Goal: Transaction & Acquisition: Purchase product/service

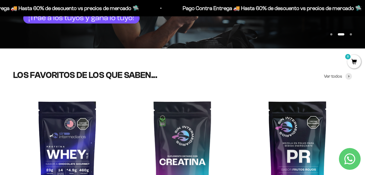
scroll to position [132, 0]
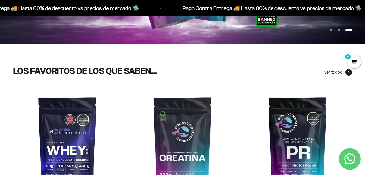
click at [234, 71] on span "Ver todos" at bounding box center [333, 72] width 18 height 7
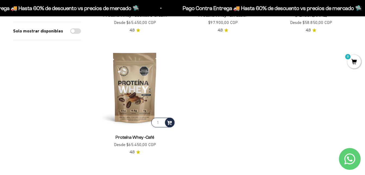
scroll to position [1187, 0]
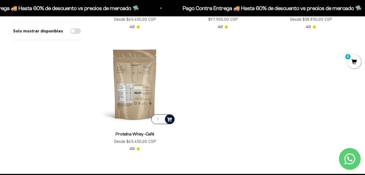
click at [170, 116] on span at bounding box center [169, 119] width 5 height 6
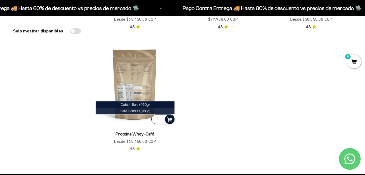
click at [139, 109] on span "Café / 2 libras (910g)" at bounding box center [135, 111] width 30 height 4
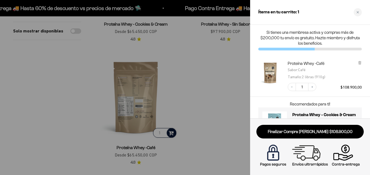
click at [217, 59] on div at bounding box center [185, 87] width 370 height 175
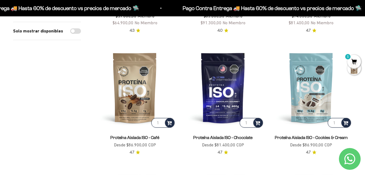
scroll to position [686, 0]
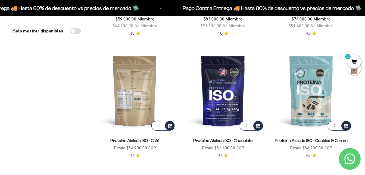
click at [140, 80] on img at bounding box center [135, 91] width 82 height 82
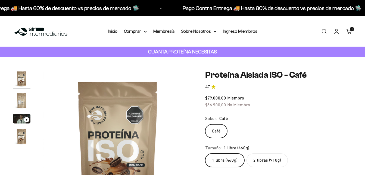
click at [258, 156] on label "2 libras (910g)" at bounding box center [267, 160] width 41 height 14
click at [205, 153] on input "2 libras (910g)" at bounding box center [205, 153] width 0 height 0
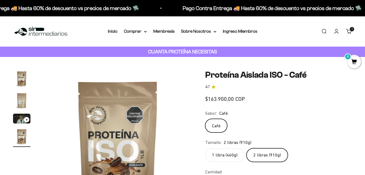
scroll to position [0, 457]
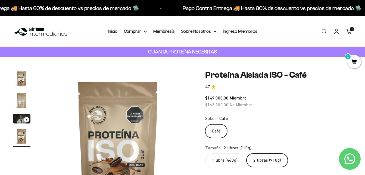
click at [230, 157] on label "1 libra (460g)" at bounding box center [224, 160] width 39 height 14
click at [205, 153] on input "1 libra (460g)" at bounding box center [205, 153] width 0 height 0
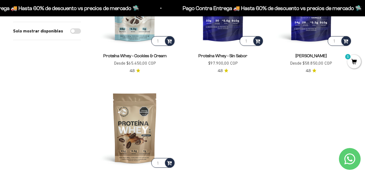
scroll to position [1144, 0]
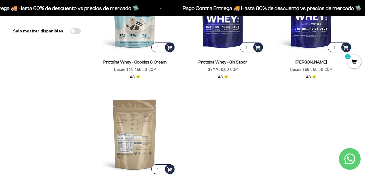
click at [147, 129] on img at bounding box center [135, 134] width 82 height 82
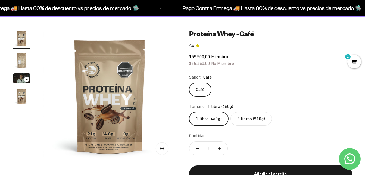
scroll to position [45, 0]
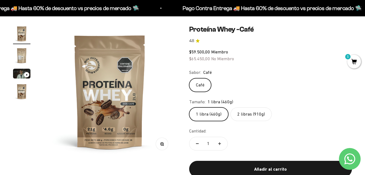
click at [246, 114] on label "2 libras (910g)" at bounding box center [251, 114] width 41 height 14
click at [189, 107] on input "2 libras (910g)" at bounding box center [189, 107] width 0 height 0
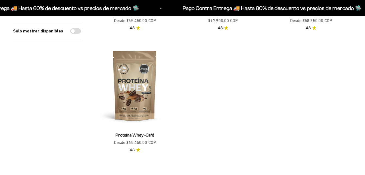
scroll to position [1144, 0]
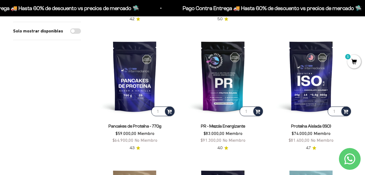
scroll to position [569, 0]
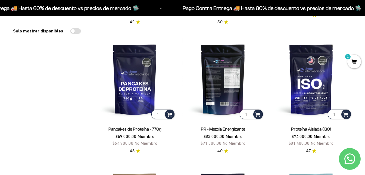
click at [233, 58] on img at bounding box center [223, 79] width 82 height 82
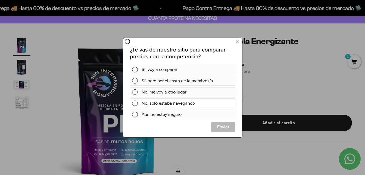
click at [133, 104] on span at bounding box center [135, 103] width 6 height 6
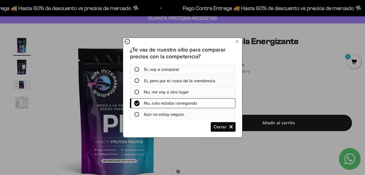
click at [225, 127] on span "Cerrar" at bounding box center [223, 127] width 24 height 10
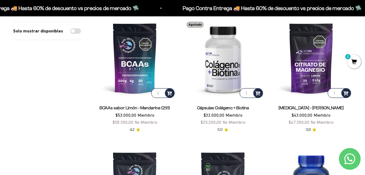
scroll to position [65, 0]
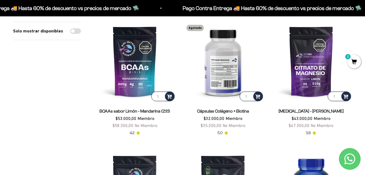
click at [223, 58] on img at bounding box center [223, 61] width 82 height 82
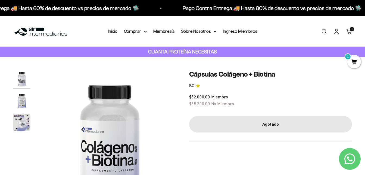
click at [21, 98] on img "Ir al artículo 2" at bounding box center [21, 100] width 17 height 17
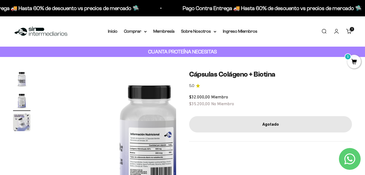
scroll to position [0, 136]
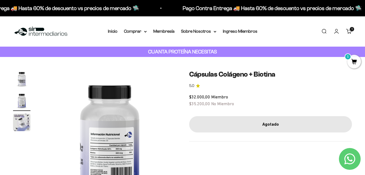
click at [18, 113] on page-dots at bounding box center [21, 101] width 17 height 63
click at [19, 117] on img "Ir al artículo 3" at bounding box center [21, 121] width 17 height 17
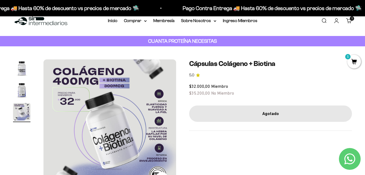
scroll to position [0, 0]
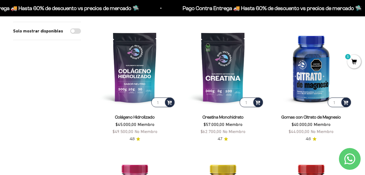
scroll to position [185, 0]
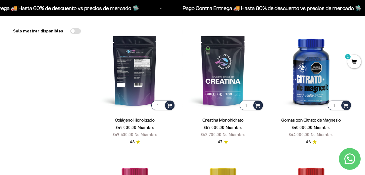
click at [135, 74] on img at bounding box center [135, 70] width 82 height 82
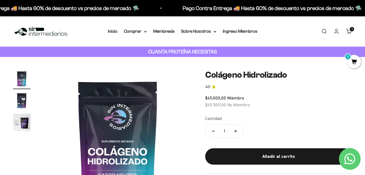
click at [350, 30] on link "Carrito 1 artículo 1" at bounding box center [349, 31] width 6 height 6
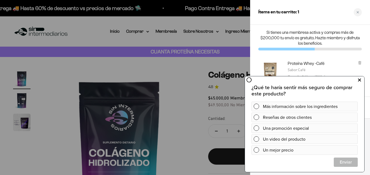
click at [359, 78] on icon at bounding box center [359, 79] width 3 height 7
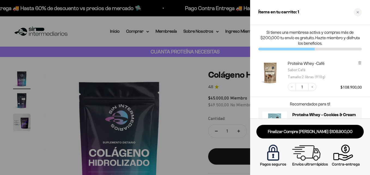
click at [172, 136] on div at bounding box center [185, 87] width 370 height 175
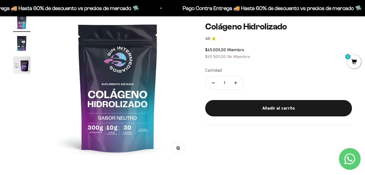
scroll to position [64, 0]
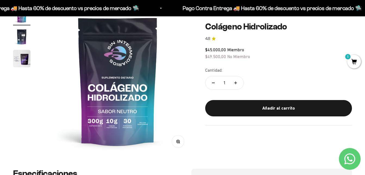
click at [22, 41] on img "Ir al artículo 2" at bounding box center [21, 36] width 17 height 17
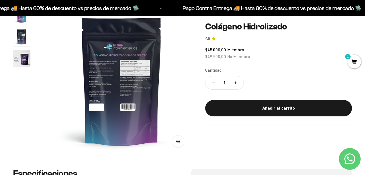
scroll to position [0, 152]
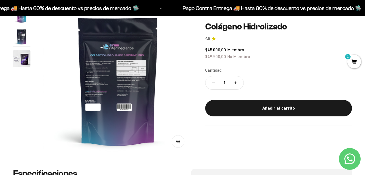
click at [27, 56] on img "Ir al artículo 3" at bounding box center [21, 58] width 17 height 17
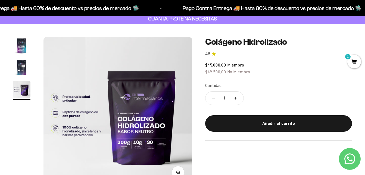
scroll to position [35, 0]
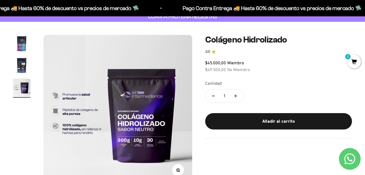
click at [180, 170] on icon "button" at bounding box center [179, 170] width 4 height 4
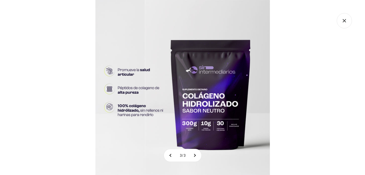
click at [220, 114] on img at bounding box center [183, 87] width 175 height 175
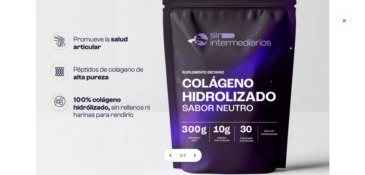
click at [344, 24] on icon "Cerrar galería" at bounding box center [344, 20] width 15 height 15
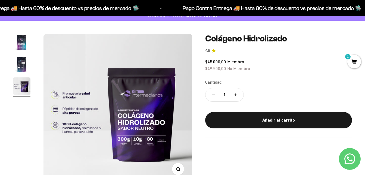
scroll to position [0, 0]
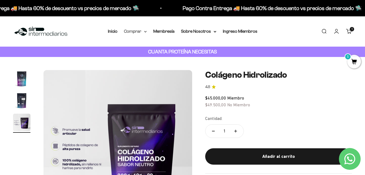
click at [135, 32] on summary "Comprar" at bounding box center [135, 31] width 23 height 7
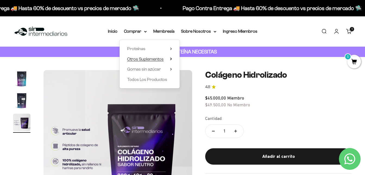
click at [153, 57] on span "Otros Suplementos" at bounding box center [145, 59] width 36 height 5
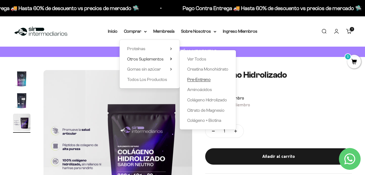
click at [196, 80] on span "Pre-Entreno" at bounding box center [198, 79] width 23 height 5
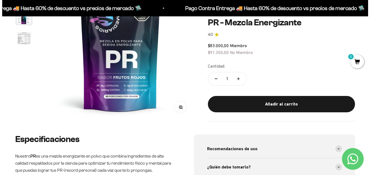
scroll to position [91, 0]
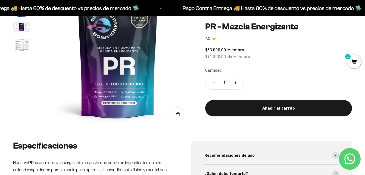
click at [235, 81] on icon "Aumentar cantidad" at bounding box center [236, 82] width 3 height 3
click at [213, 83] on button "Reducir cantidad" at bounding box center [214, 82] width 16 height 13
type input "1"
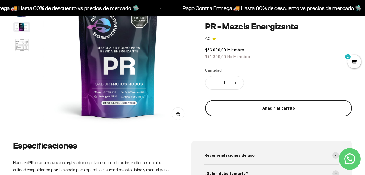
click at [279, 107] on div "Añadir al carrito" at bounding box center [278, 107] width 125 height 7
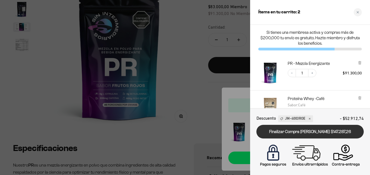
click at [324, 128] on link "Finalizar Compra Segura $147.287,26" at bounding box center [309, 132] width 107 height 14
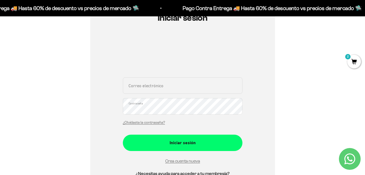
scroll to position [64, 0]
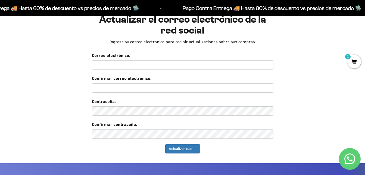
scroll to position [44, 0]
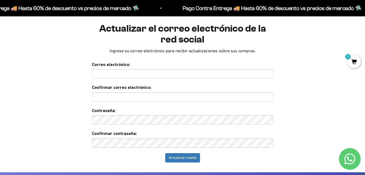
click at [178, 73] on input "text" at bounding box center [183, 73] width 182 height 9
type input "angk2025loren@gmail.com"
click at [144, 72] on input "angk2025loren@gmail.com" at bounding box center [183, 73] width 182 height 9
drag, startPoint x: 120, startPoint y: 72, endPoint x: 45, endPoint y: 70, distance: 75.1
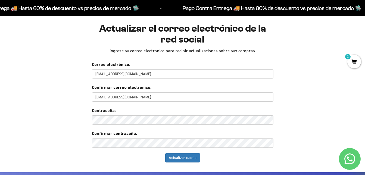
type input "[EMAIL_ADDRESS][DOMAIN_NAME]"
drag, startPoint x: 120, startPoint y: 97, endPoint x: 67, endPoint y: 94, distance: 52.3
type input "[EMAIL_ADDRESS][DOMAIN_NAME]"
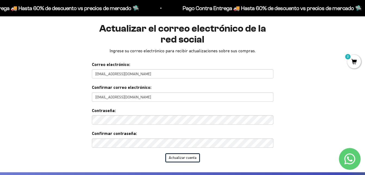
click at [186, 158] on input "Update Account" at bounding box center [182, 157] width 35 height 9
click at [194, 156] on input "Update Account" at bounding box center [182, 157] width 35 height 9
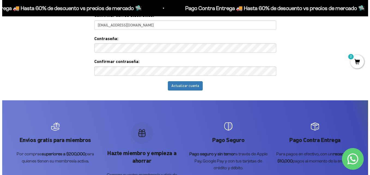
scroll to position [117, 0]
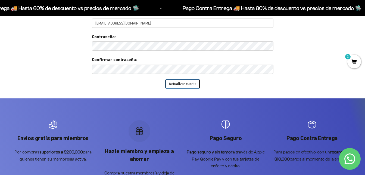
click at [186, 81] on input "Update Account" at bounding box center [182, 83] width 35 height 9
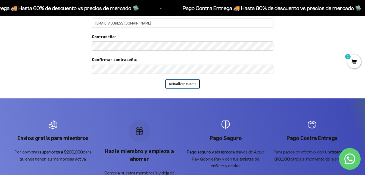
click at [186, 81] on input "Update Account" at bounding box center [182, 83] width 35 height 9
click at [349, 59] on mark "2" at bounding box center [348, 56] width 7 height 7
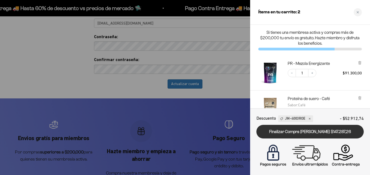
click at [320, 131] on link "Finalizar Compra Segura $147.287,26" at bounding box center [309, 132] width 107 height 14
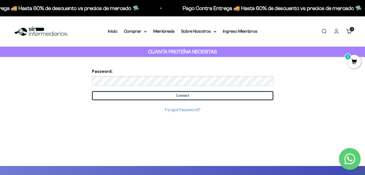
click at [234, 99] on input "Connect" at bounding box center [183, 95] width 182 height 9
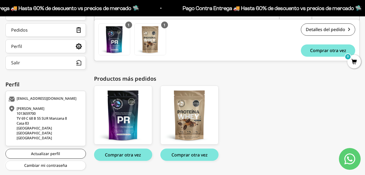
scroll to position [102, 0]
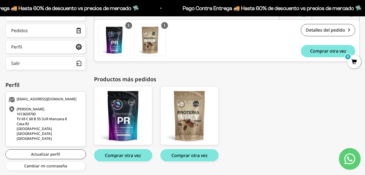
drag, startPoint x: 360, startPoint y: 91, endPoint x: 364, endPoint y: 91, distance: 3.8
click at [364, 91] on div "Hola, [GEOGRAPHIC_DATA] . Home Comprar Pedidos Perfil Información personal Dire…" at bounding box center [182, 83] width 365 height 184
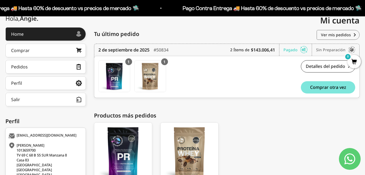
scroll to position [62, 0]
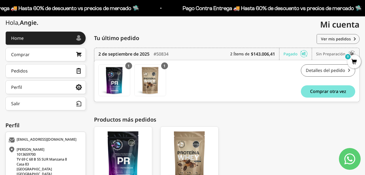
click at [319, 67] on link "Detalles del pedido" at bounding box center [328, 70] width 54 height 12
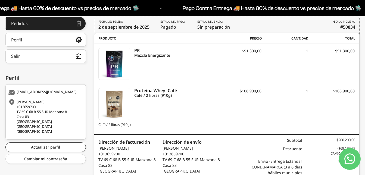
scroll to position [108, 0]
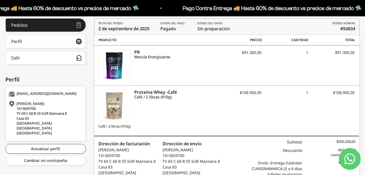
click at [116, 102] on img at bounding box center [114, 105] width 31 height 31
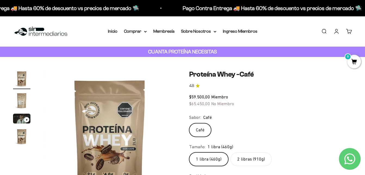
click at [246, 158] on label "2 libras (910g)" at bounding box center [251, 159] width 41 height 14
click at [189, 152] on input "2 libras (910g)" at bounding box center [189, 152] width 0 height 0
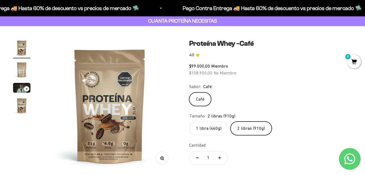
scroll to position [28, 0]
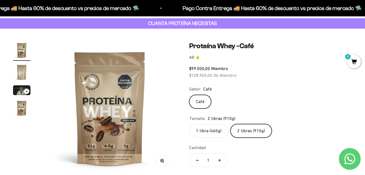
click at [20, 89] on img "Ir al artículo 3" at bounding box center [21, 90] width 17 height 10
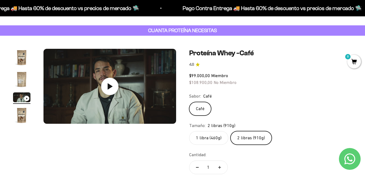
scroll to position [19, 0]
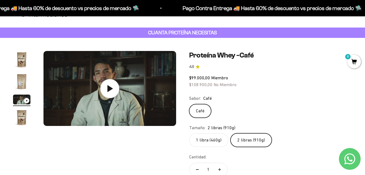
click at [112, 86] on icon at bounding box center [109, 88] width 19 height 19
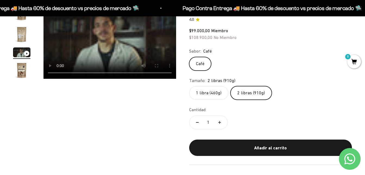
scroll to position [0, 0]
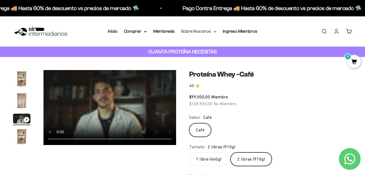
click at [215, 29] on summary "Sobre Nosotros" at bounding box center [198, 31] width 35 height 7
click at [24, 79] on img "Ir al artículo 1" at bounding box center [21, 78] width 17 height 17
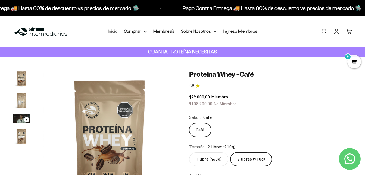
click at [113, 30] on link "Inicio" at bounding box center [113, 31] width 10 height 5
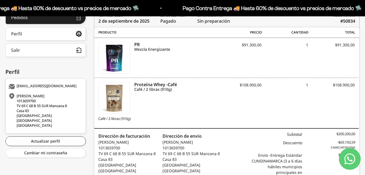
scroll to position [114, 0]
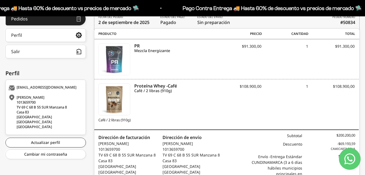
click at [116, 58] on img at bounding box center [114, 59] width 31 height 31
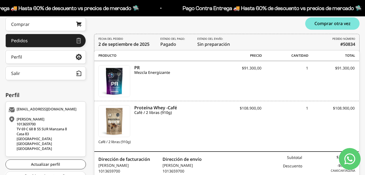
scroll to position [91, 0]
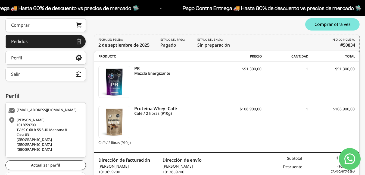
click at [363, 95] on div "Hola, Angie . Home Comprar Pedidos Perfil Información personal Direcciones guar…" at bounding box center [182, 121] width 365 height 238
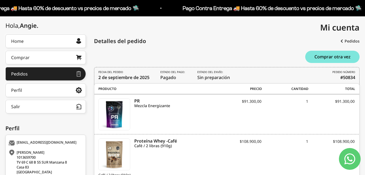
scroll to position [62, 0]
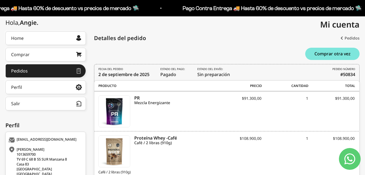
click at [348, 38] on link "Pedidos" at bounding box center [350, 38] width 19 height 10
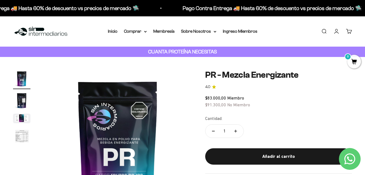
click at [16, 140] on img "Ir al artículo 4" at bounding box center [21, 136] width 17 height 18
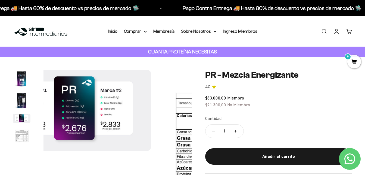
scroll to position [0, 457]
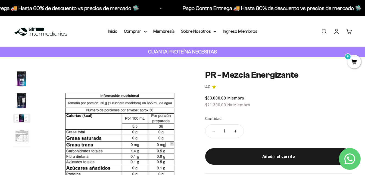
click at [17, 77] on img "Ir al artículo 1" at bounding box center [21, 78] width 17 height 17
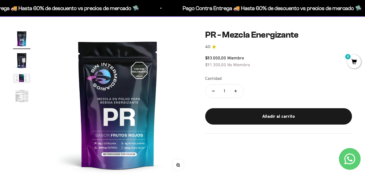
scroll to position [16, 0]
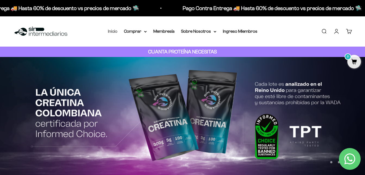
click at [111, 30] on link "Inicio" at bounding box center [113, 31] width 10 height 5
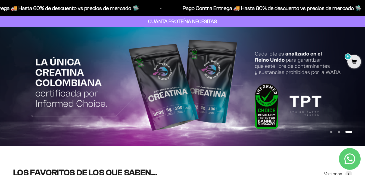
scroll to position [23, 0]
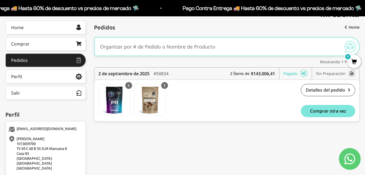
scroll to position [73, 0]
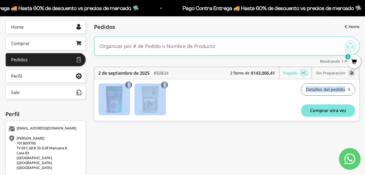
drag, startPoint x: 362, startPoint y: 77, endPoint x: 347, endPoint y: 88, distance: 18.4
click at [347, 88] on div "Hola, [GEOGRAPHIC_DATA] . Home Comprar Pedidos Perfil Información personal Dire…" at bounding box center [182, 112] width 365 height 184
drag, startPoint x: 347, startPoint y: 88, endPoint x: 330, endPoint y: 90, distance: 17.7
click at [330, 90] on link "Detalles del pedido" at bounding box center [328, 89] width 54 height 12
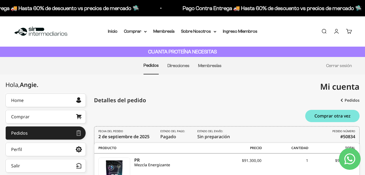
click at [214, 68] on li "Membresías" at bounding box center [209, 65] width 23 height 17
click at [215, 65] on link "Membresías" at bounding box center [209, 65] width 23 height 5
